Goal: Task Accomplishment & Management: Use online tool/utility

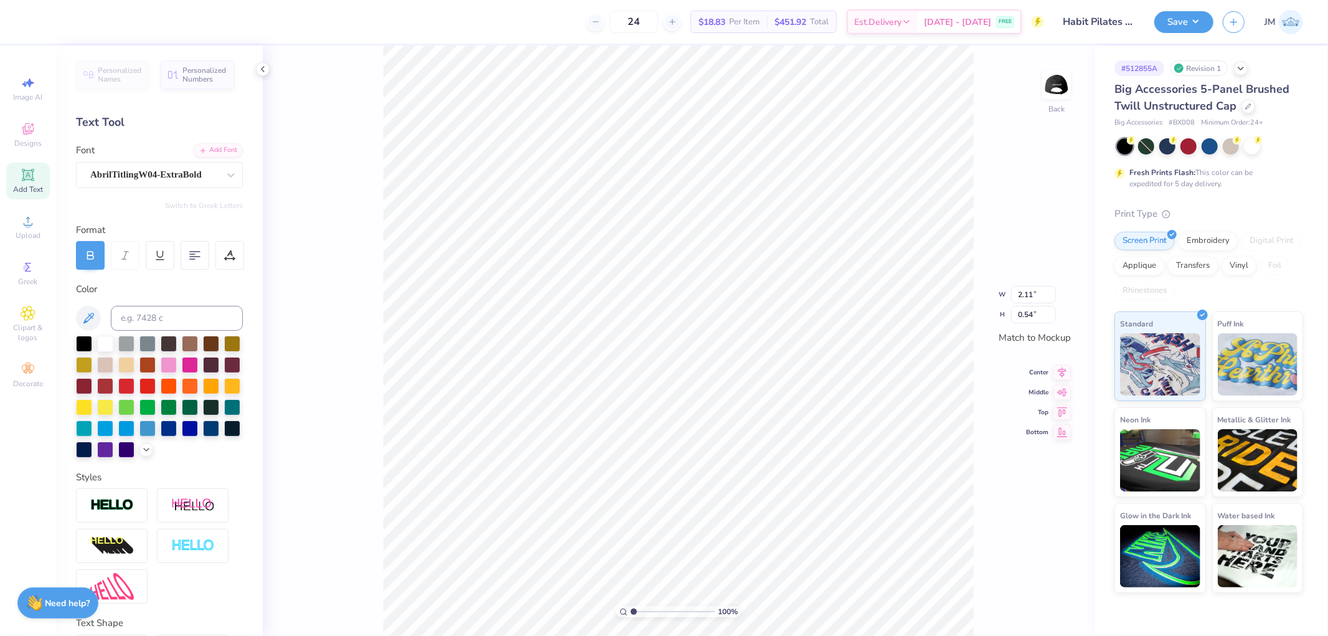
type input "2.11"
type textarea "making hood habits"
type input "4.98"
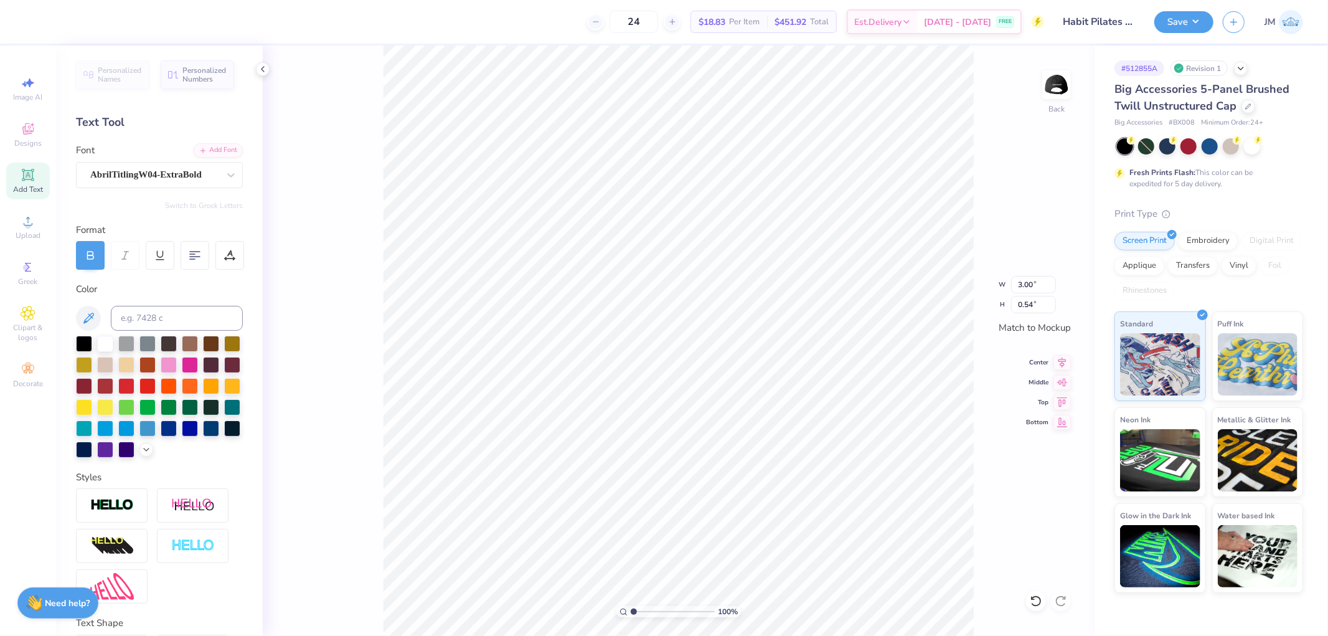
type input "0.51"
click at [1038, 284] on input "4.98" at bounding box center [1033, 284] width 45 height 17
type input "4.00"
type input "0.41"
click at [1061, 352] on div "100 % Back W 4.00 4.00 " H 0.41 0.41 " Match to Mockup Center Middle Top Bottom" at bounding box center [679, 340] width 832 height 590
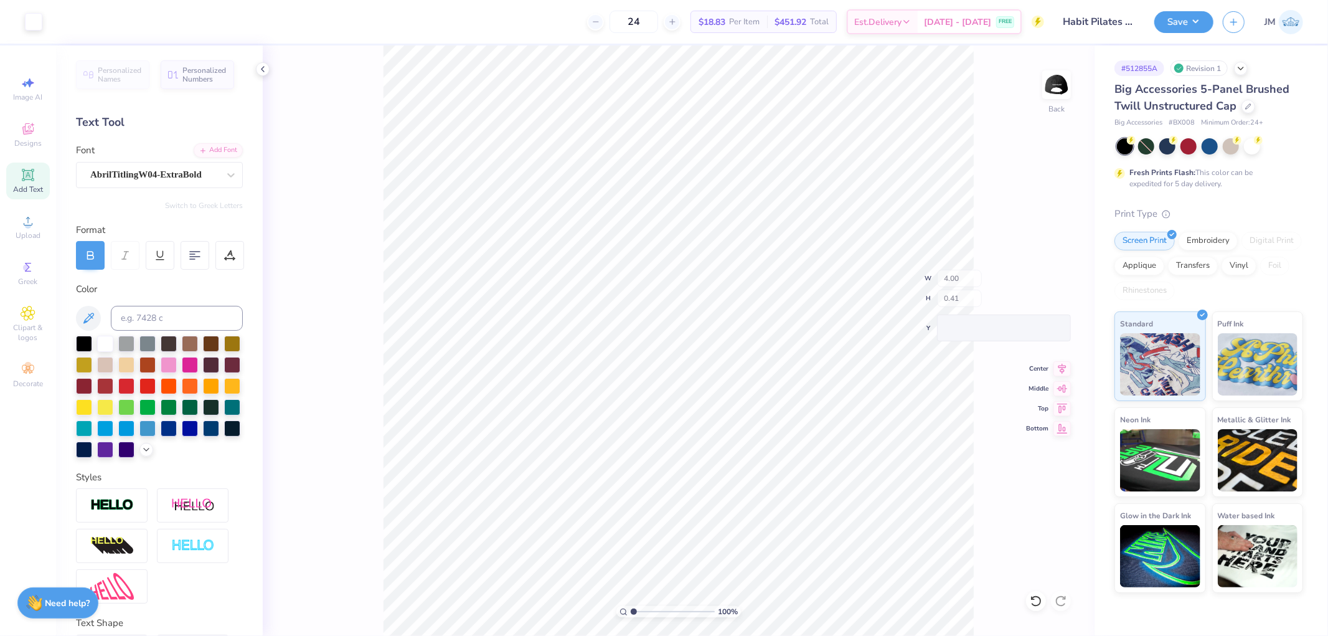
click at [1062, 359] on div "100 % Back W 4.00 H 0.41 Y Center Middle Top Bottom" at bounding box center [679, 340] width 832 height 590
click at [1069, 364] on icon at bounding box center [1061, 360] width 17 height 15
click at [1063, 385] on icon at bounding box center [1061, 380] width 17 height 15
click at [1196, 22] on button "Save" at bounding box center [1183, 20] width 59 height 22
click at [1043, 101] on img at bounding box center [1056, 85] width 50 height 50
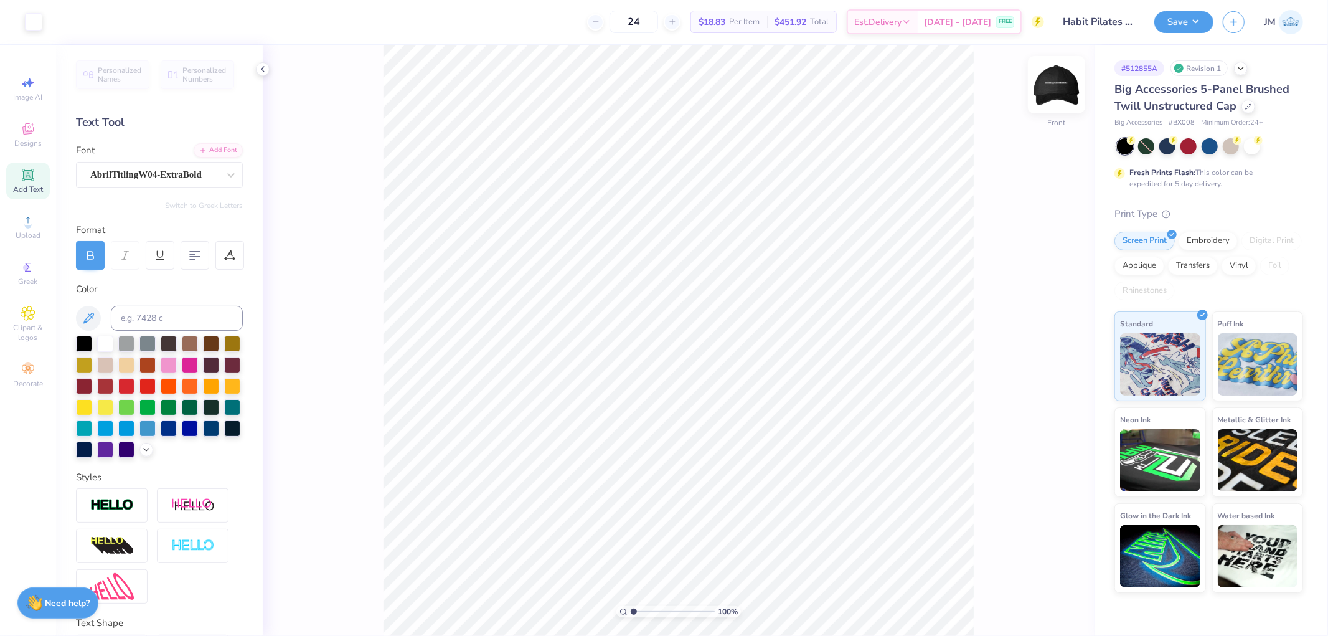
click at [1059, 76] on img at bounding box center [1056, 85] width 50 height 50
click at [1059, 93] on img at bounding box center [1056, 85] width 50 height 50
click at [1198, 22] on button "Save" at bounding box center [1183, 20] width 59 height 22
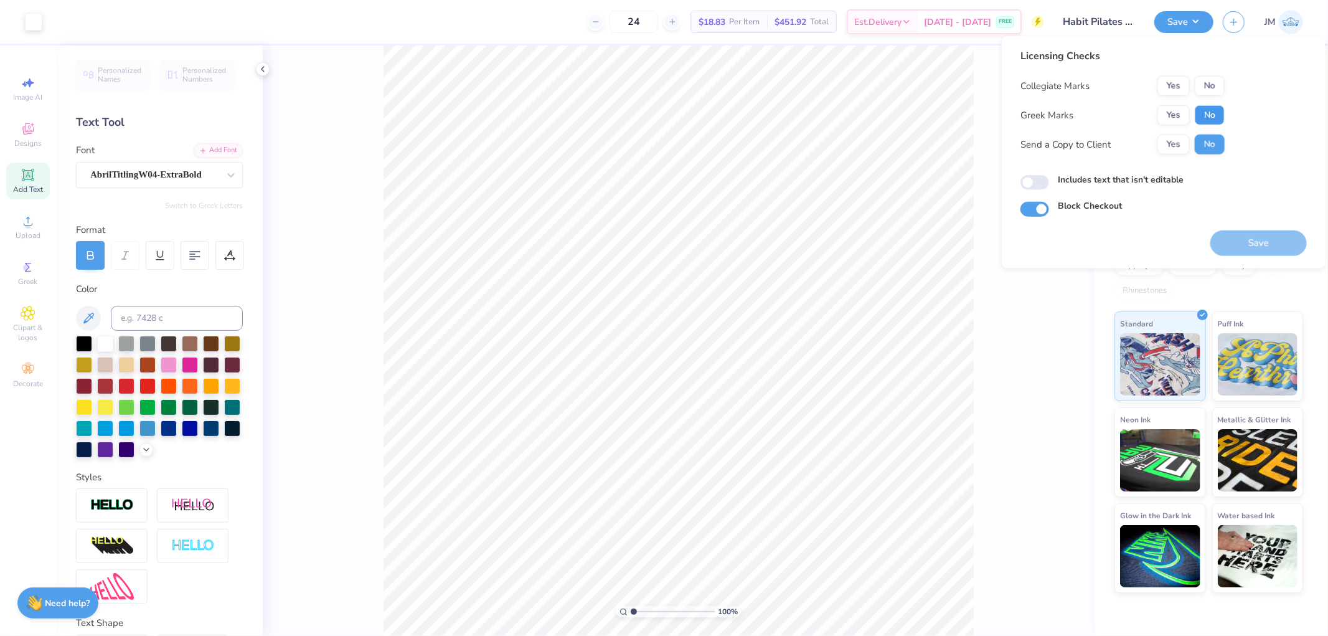
click at [1211, 121] on button "No" at bounding box center [1210, 115] width 30 height 20
click at [1211, 83] on button "No" at bounding box center [1210, 86] width 30 height 20
click at [1280, 233] on button "Save" at bounding box center [1258, 243] width 96 height 26
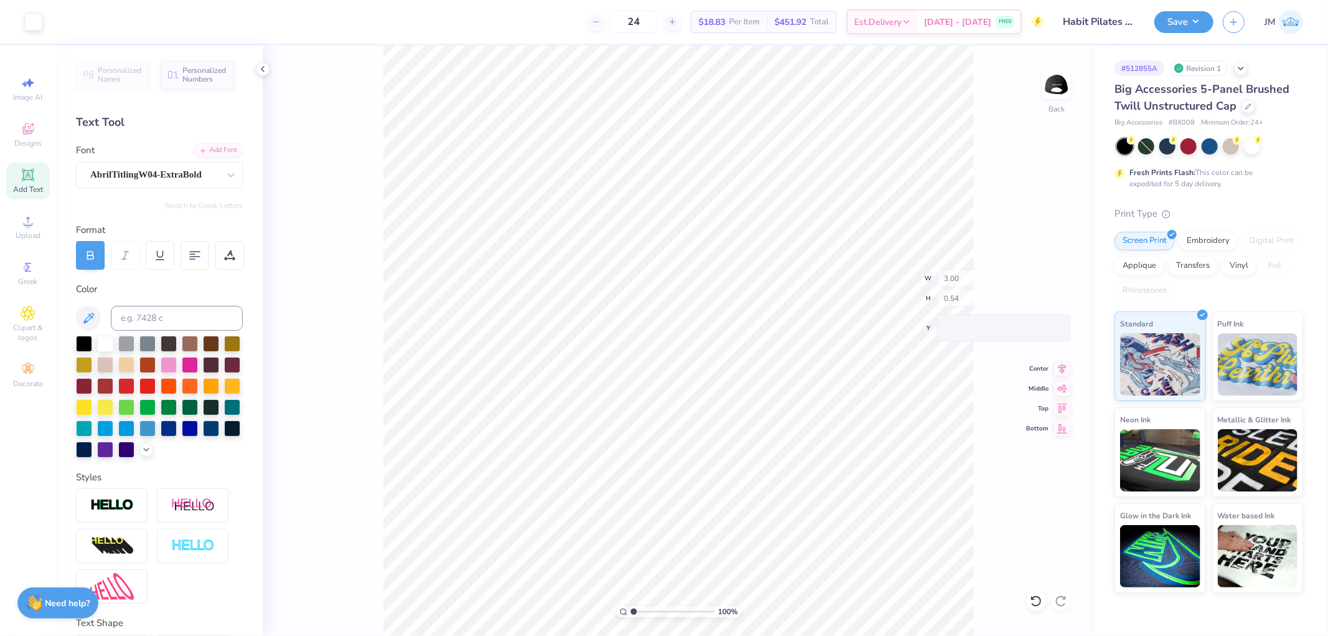
type input "2.71"
type textarea "making good habits"
type input "4.98"
type input "0.52"
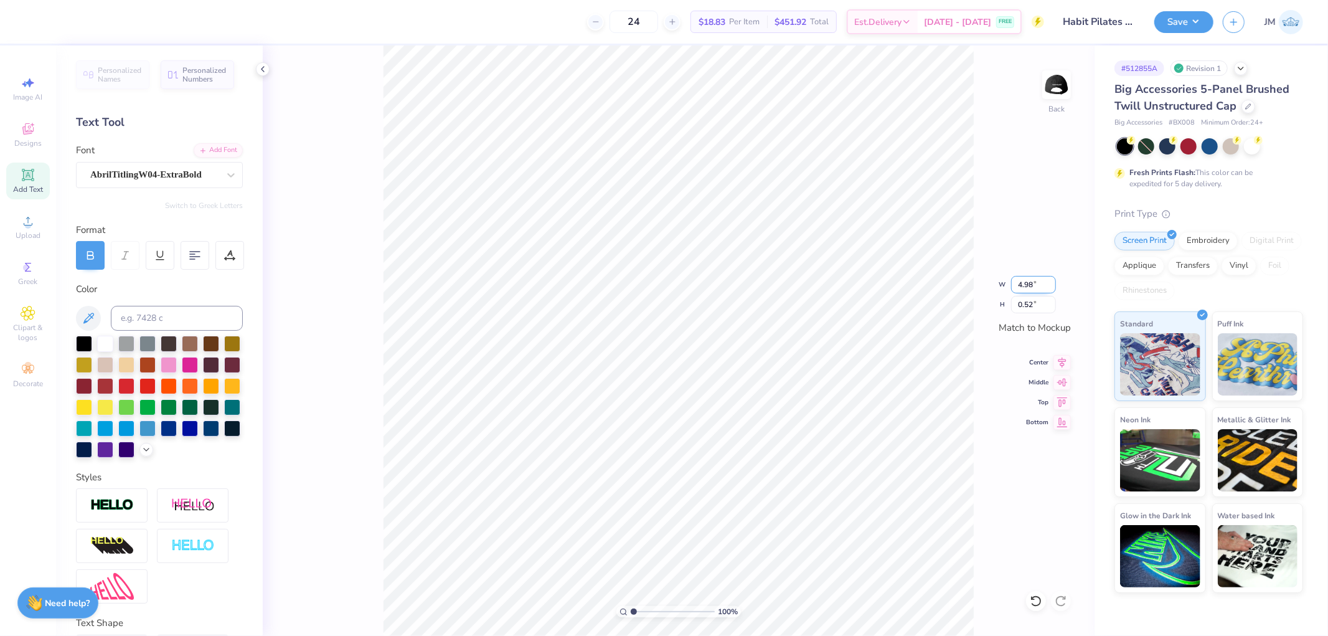
click at [1030, 290] on input "4.98" at bounding box center [1033, 284] width 45 height 17
type input "4.00"
type input "0.42"
click at [1063, 357] on icon at bounding box center [1061, 360] width 17 height 15
click at [1062, 388] on div "100 % Back W 4.00 4.00 " H 0.42 0.42 " Match to [GEOGRAPHIC_DATA] Middle Top Bo…" at bounding box center [679, 340] width 832 height 590
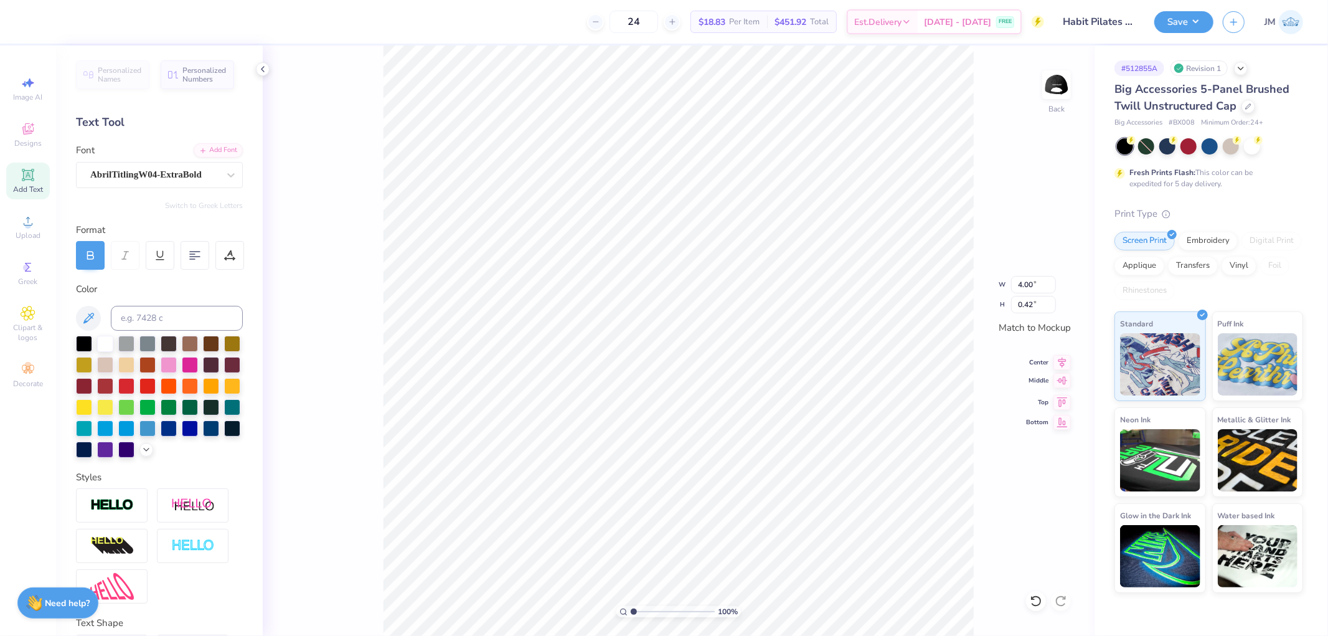
click at [1058, 380] on icon at bounding box center [1062, 380] width 11 height 8
click at [1060, 361] on icon at bounding box center [1061, 360] width 17 height 15
click at [1061, 78] on img at bounding box center [1056, 85] width 50 height 50
click at [1048, 85] on img at bounding box center [1056, 85] width 50 height 50
click at [1204, 15] on button "Save" at bounding box center [1183, 20] width 59 height 22
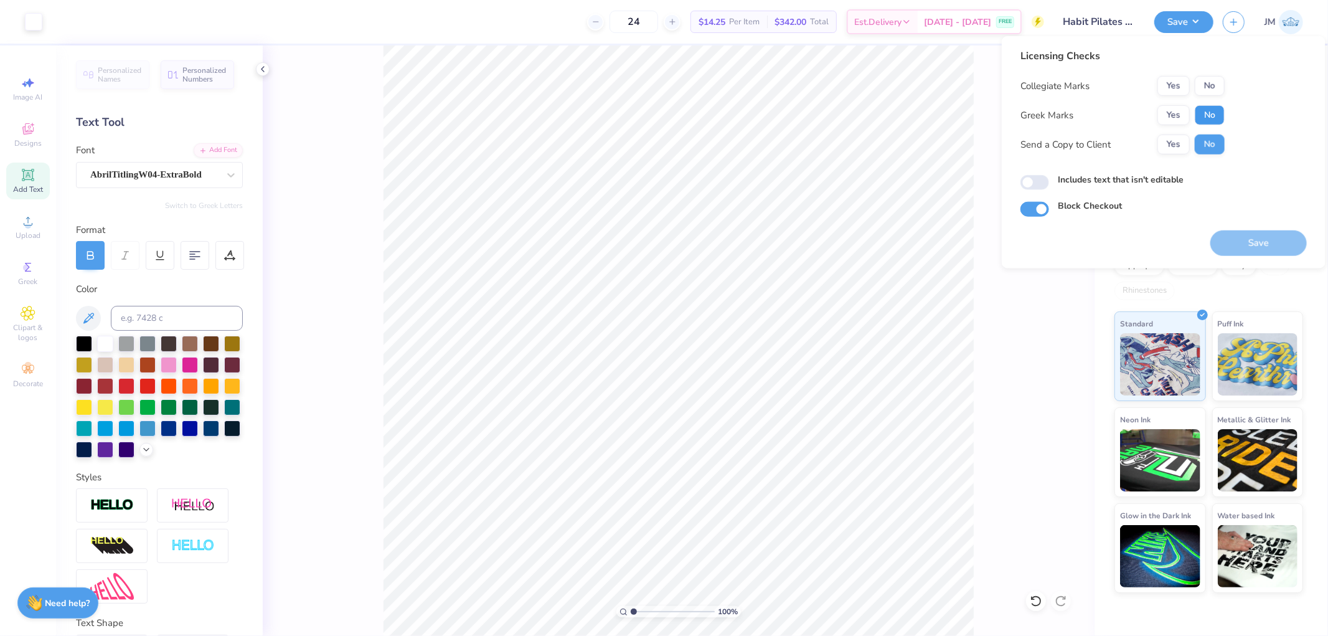
click at [1203, 108] on button "No" at bounding box center [1210, 115] width 30 height 20
click at [1206, 92] on button "No" at bounding box center [1210, 86] width 30 height 20
click at [1226, 234] on button "Save" at bounding box center [1258, 243] width 96 height 26
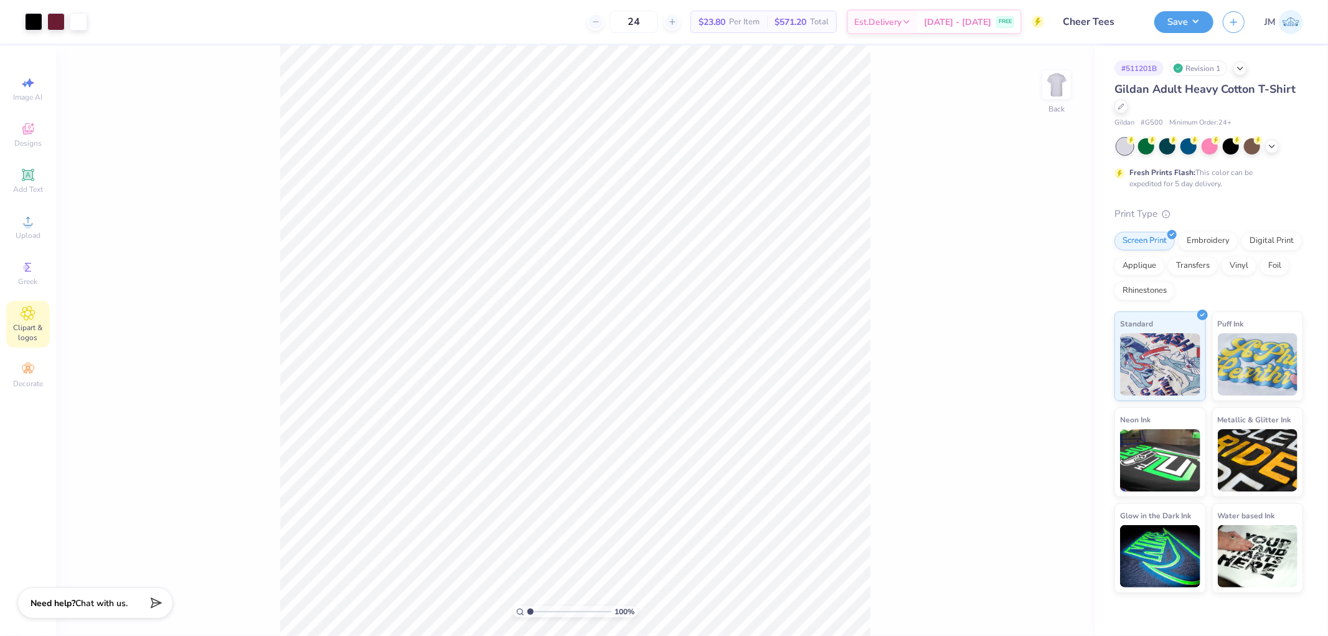
click at [28, 329] on span "Clipart & logos" at bounding box center [28, 332] width 44 height 20
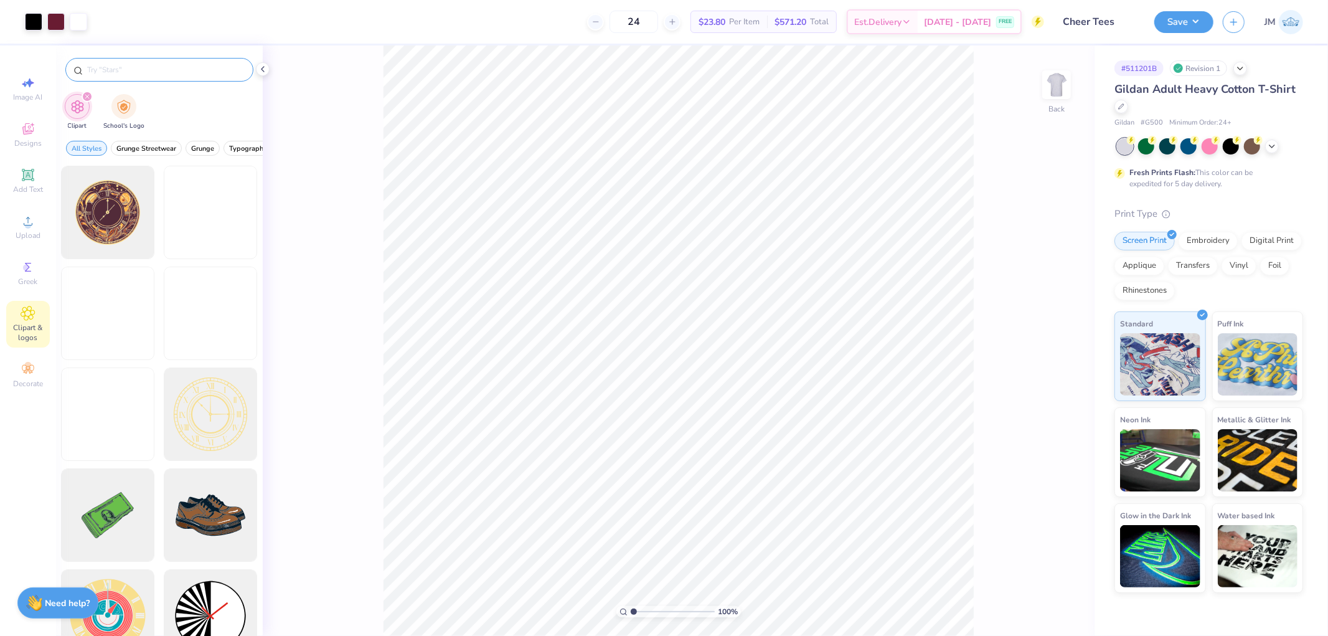
click at [148, 65] on input "text" at bounding box center [165, 69] width 159 height 12
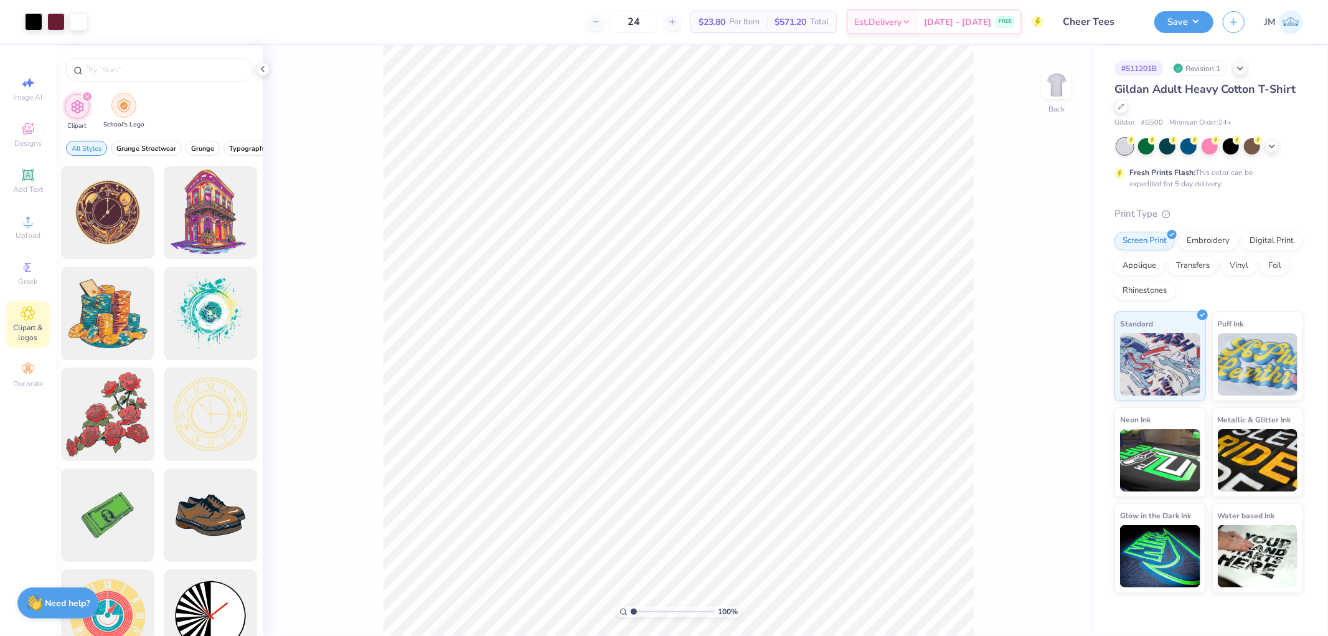
click at [125, 114] on div "filter for School's Logo" at bounding box center [123, 105] width 25 height 25
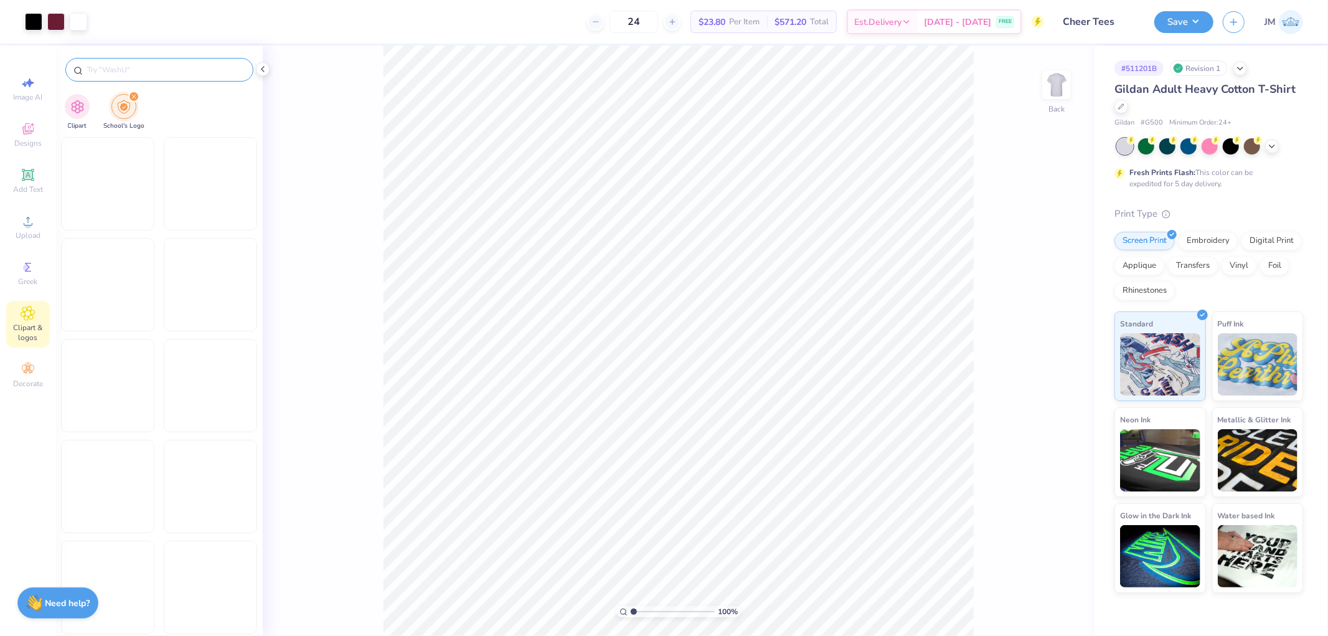
click at [153, 67] on input "text" at bounding box center [165, 69] width 159 height 12
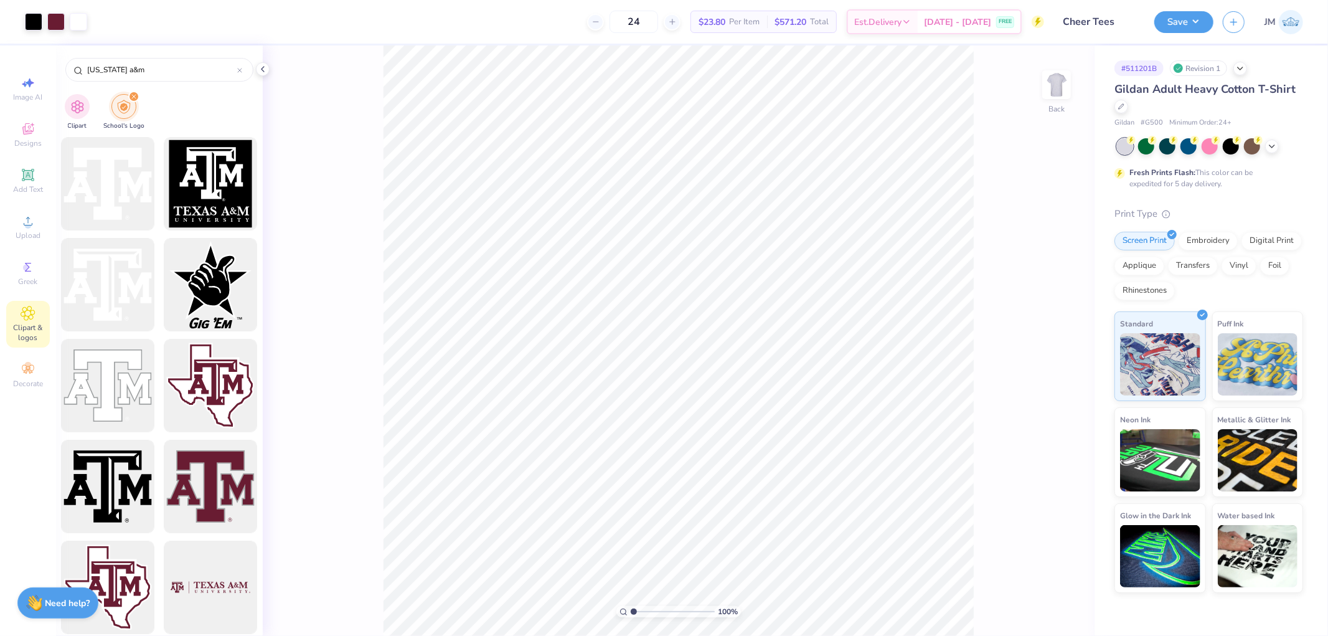
type input "texas a&m"
click at [108, 178] on div at bounding box center [108, 184] width 103 height 103
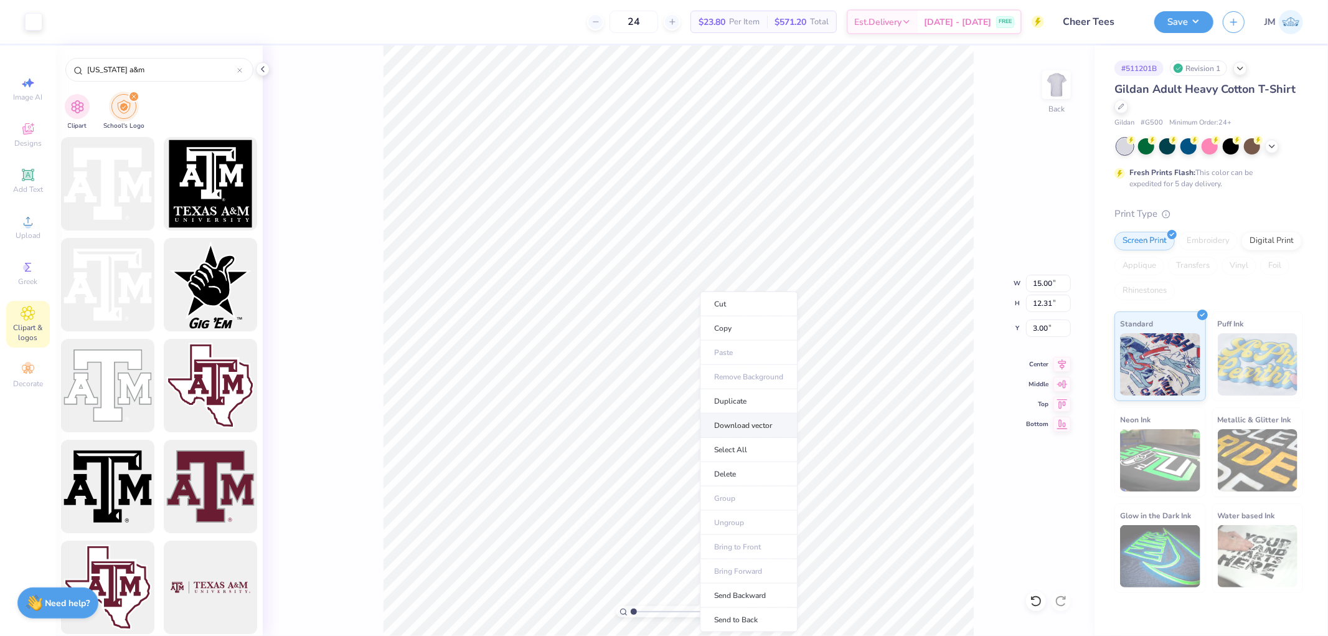
click at [749, 424] on li "Download vector" at bounding box center [749, 425] width 98 height 24
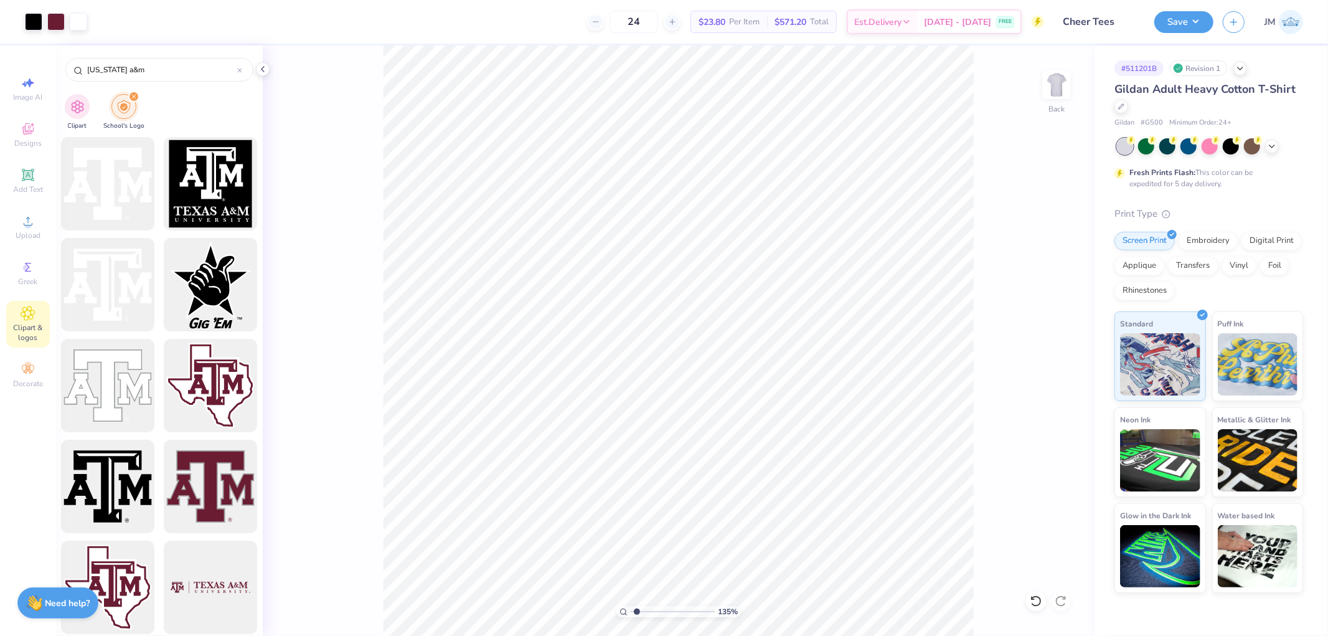
type input "1"
click at [260, 66] on icon at bounding box center [263, 69] width 10 height 10
